Goal: Find specific page/section: Find specific page/section

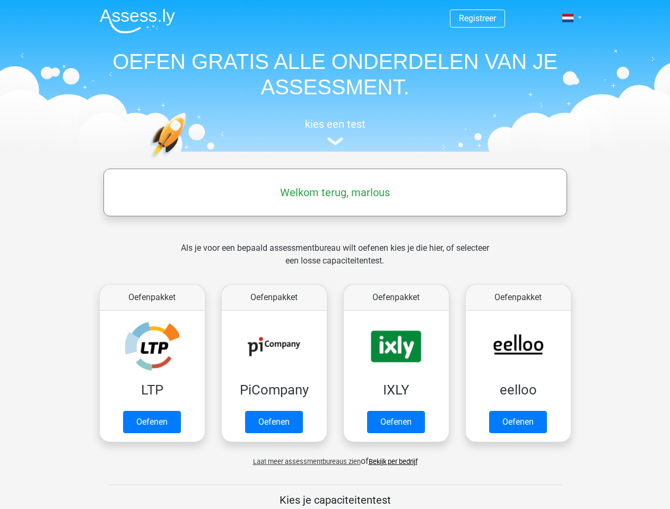
click at [569, 18] on span at bounding box center [567, 18] width 11 height 8
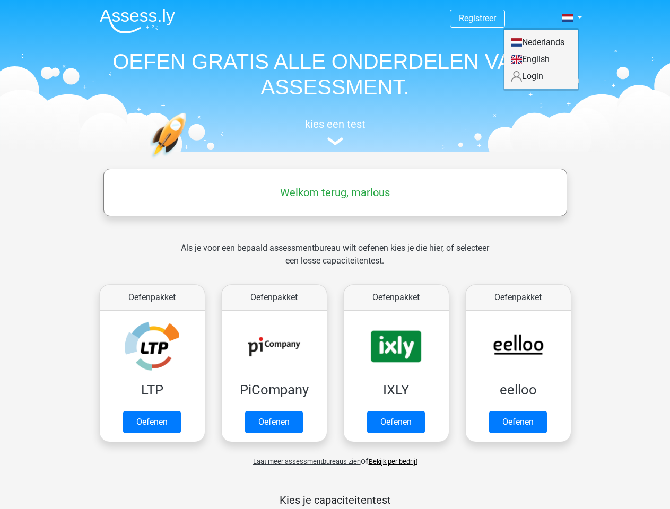
click at [304, 461] on span "Laat meer assessmentbureaus zien" at bounding box center [307, 462] width 108 height 8
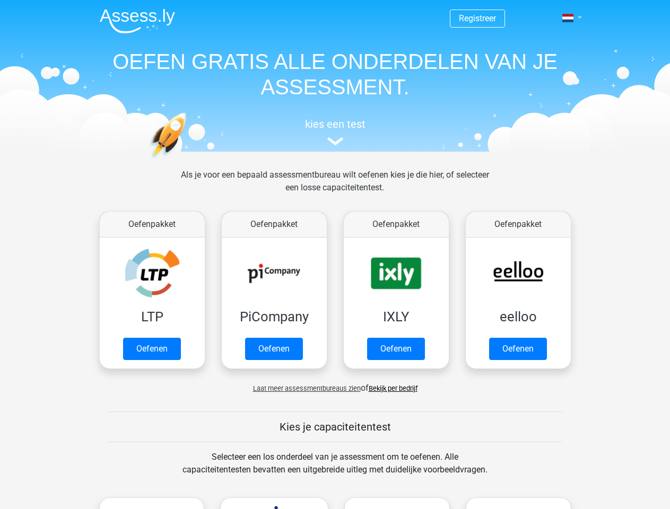
click at [569, 18] on span at bounding box center [567, 18] width 11 height 8
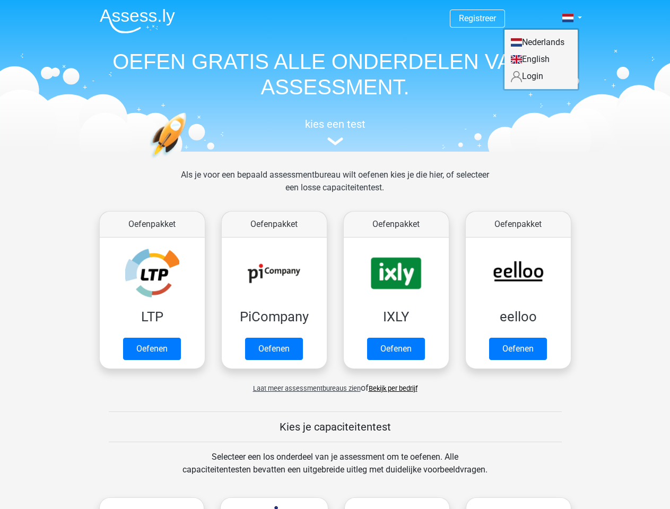
click at [304, 388] on span "Laat meer assessmentbureaus zien" at bounding box center [307, 389] width 108 height 8
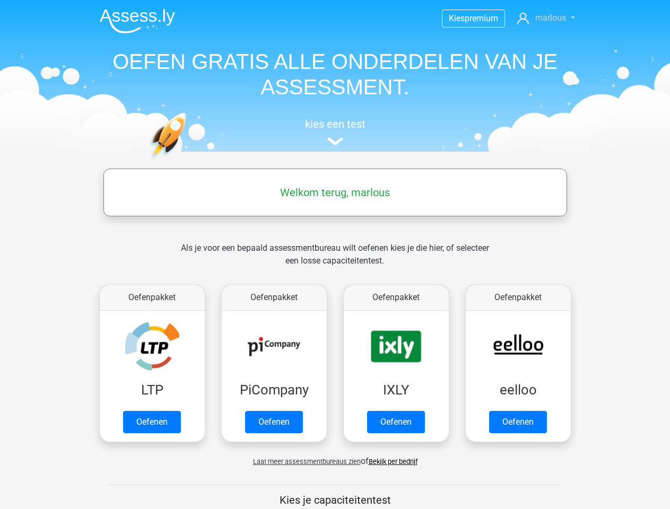
click at [546, 18] on span "marlous" at bounding box center [550, 18] width 31 height 10
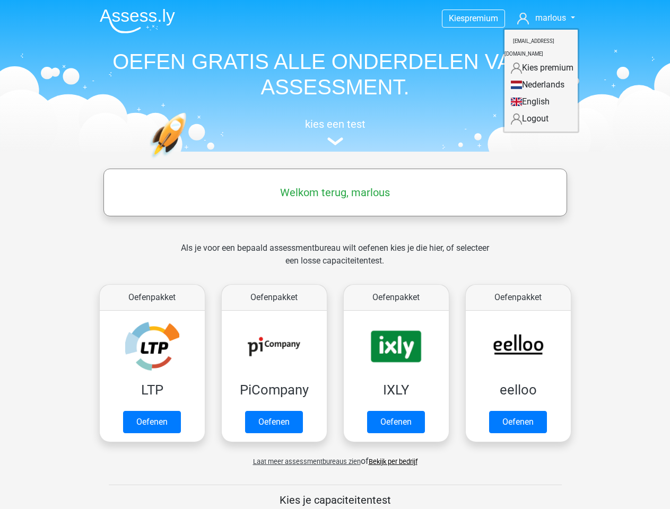
click at [304, 461] on span "Laat meer assessmentbureaus zien" at bounding box center [307, 462] width 108 height 8
